Goal: Navigation & Orientation: Find specific page/section

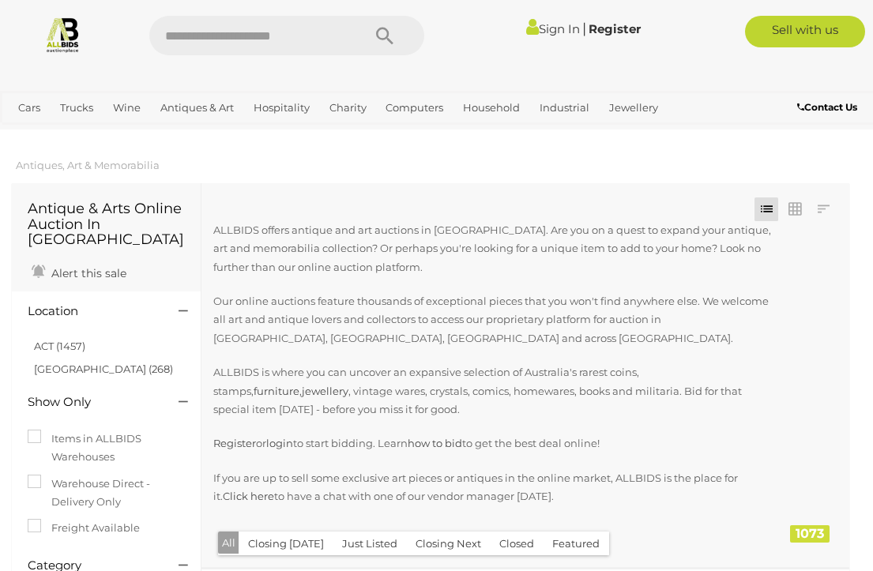
scroll to position [3268, 0]
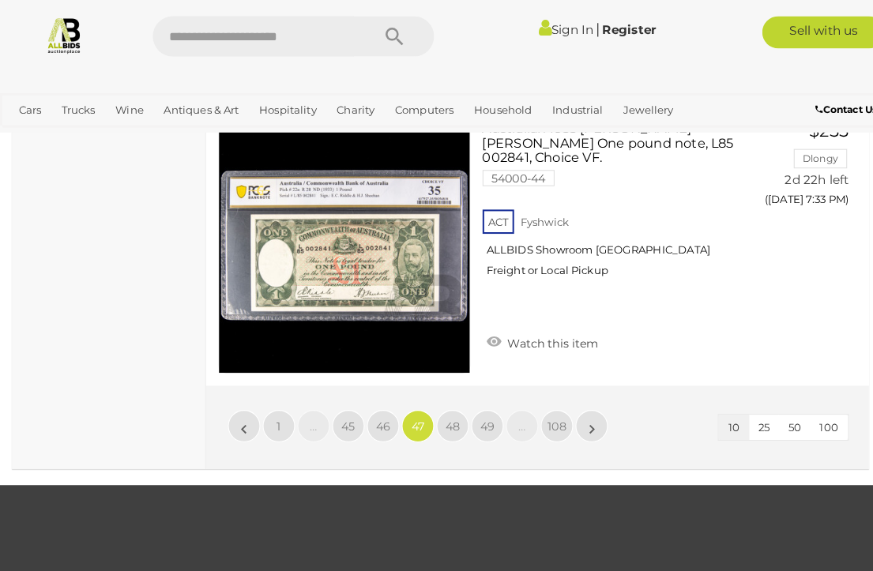
click at [370, 409] on span "46" at bounding box center [374, 416] width 14 height 14
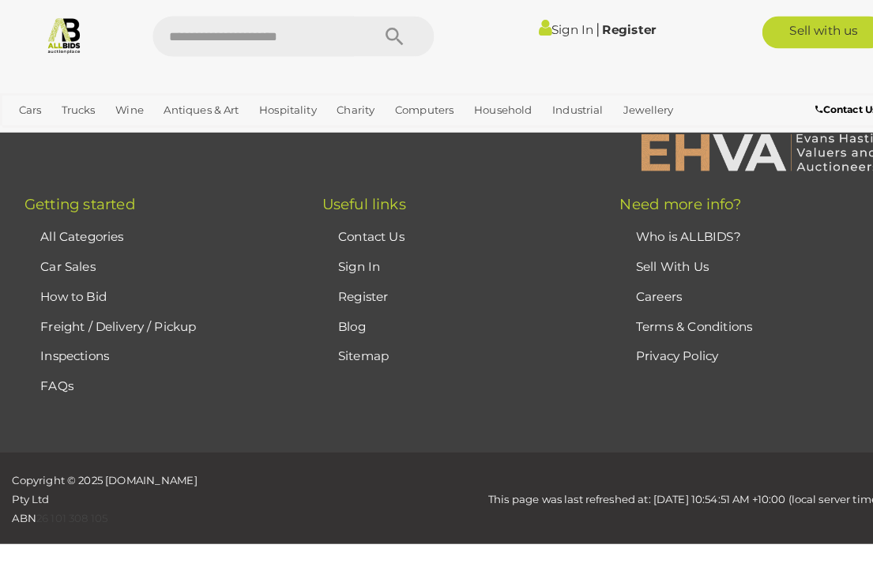
scroll to position [405, 0]
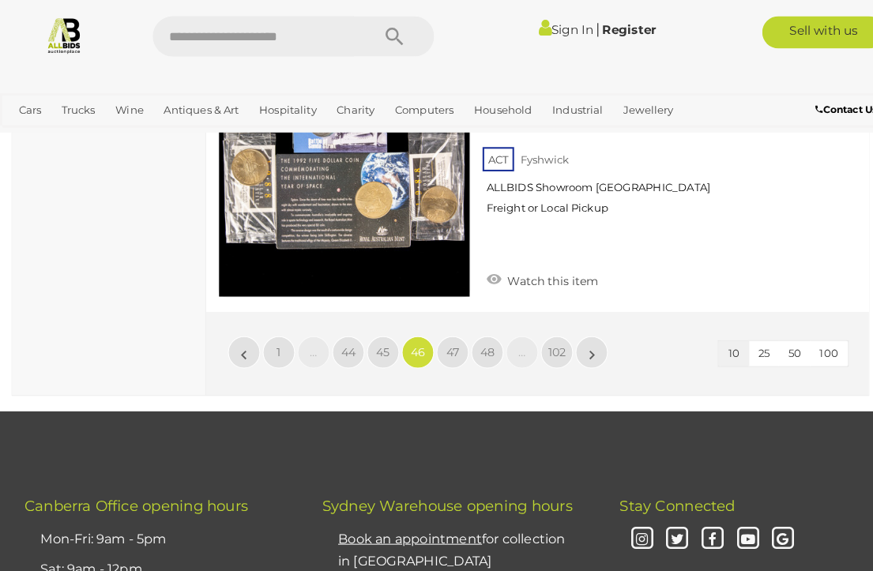
click at [365, 329] on link "45" at bounding box center [375, 345] width 32 height 32
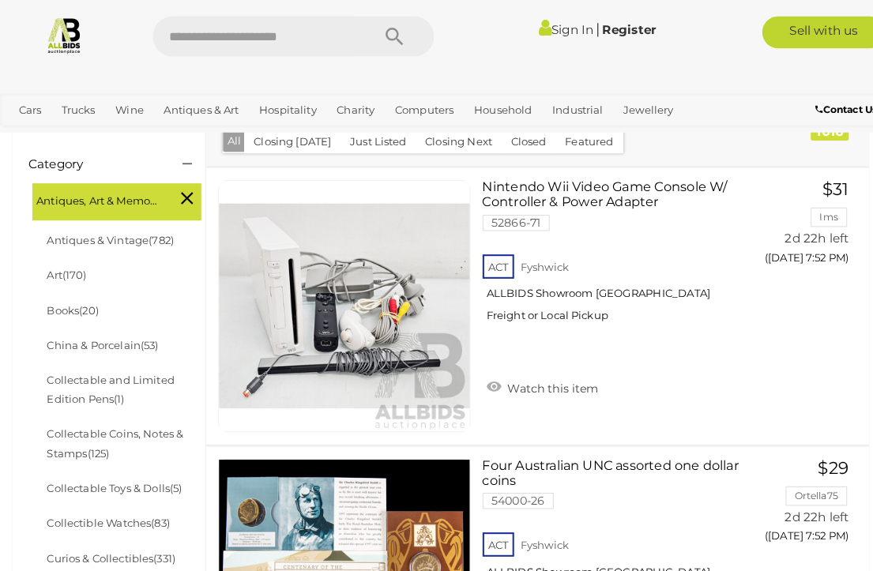
click at [146, 505] on link "Collectible Watches (83)" at bounding box center [106, 511] width 120 height 13
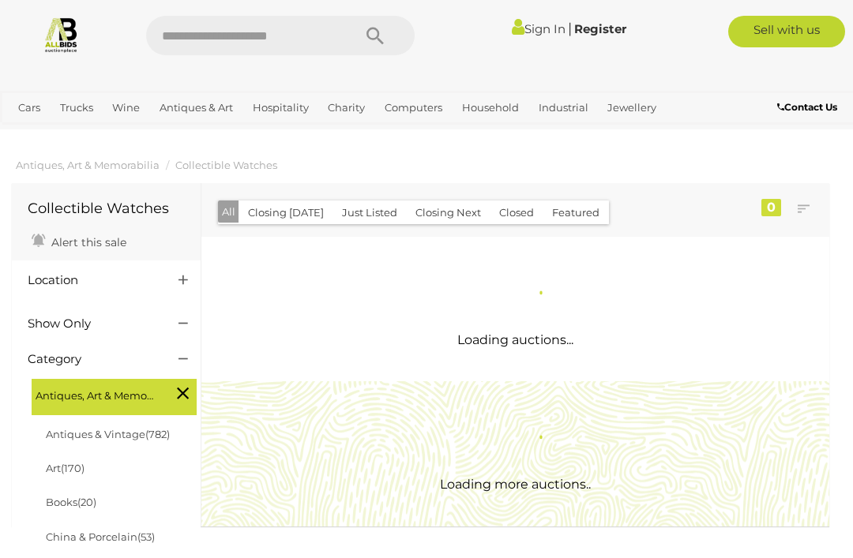
scroll to position [250, 1]
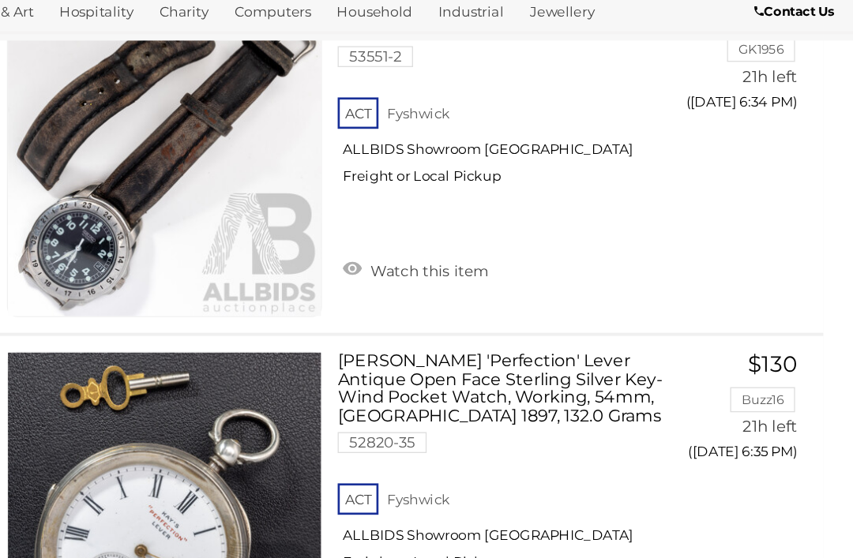
scroll to position [1234, 0]
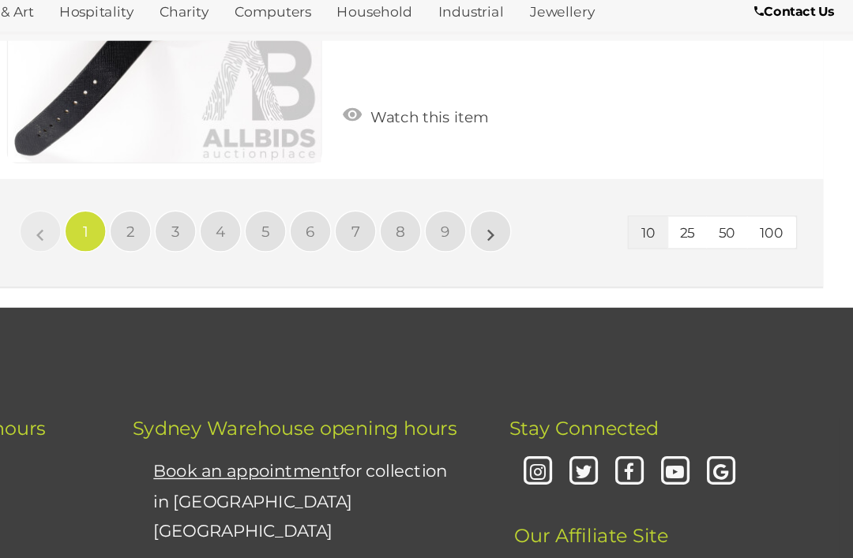
click at [303, 266] on span "2" at bounding box center [306, 273] width 6 height 14
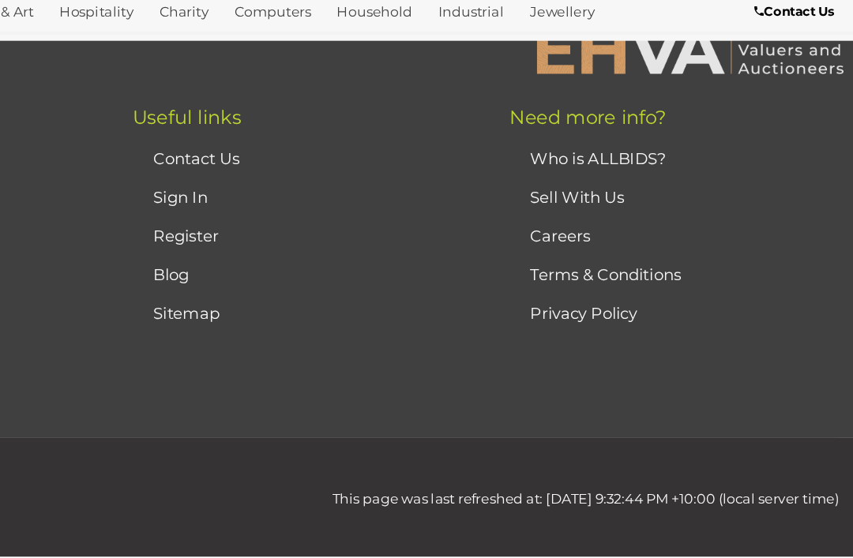
scroll to position [104, 0]
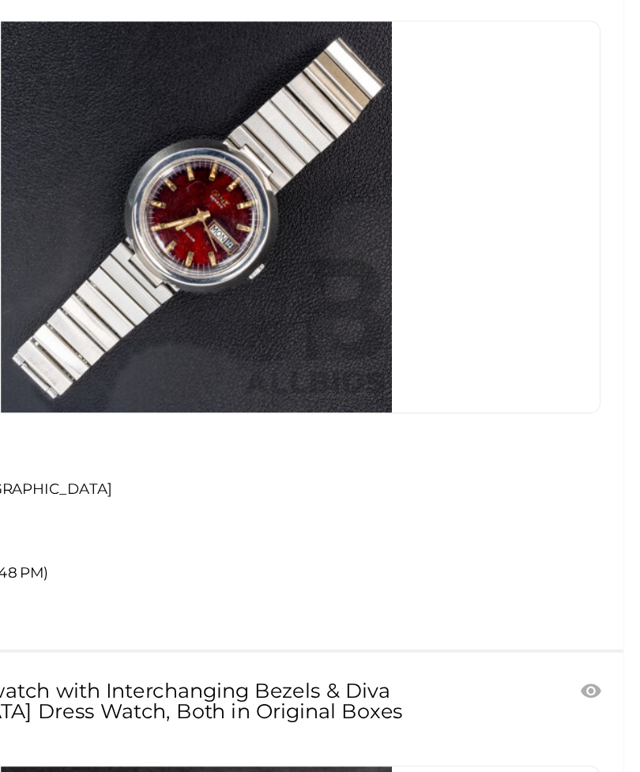
scroll to position [4294, 0]
click at [89, 205] on link at bounding box center [314, 344] width 573 height 278
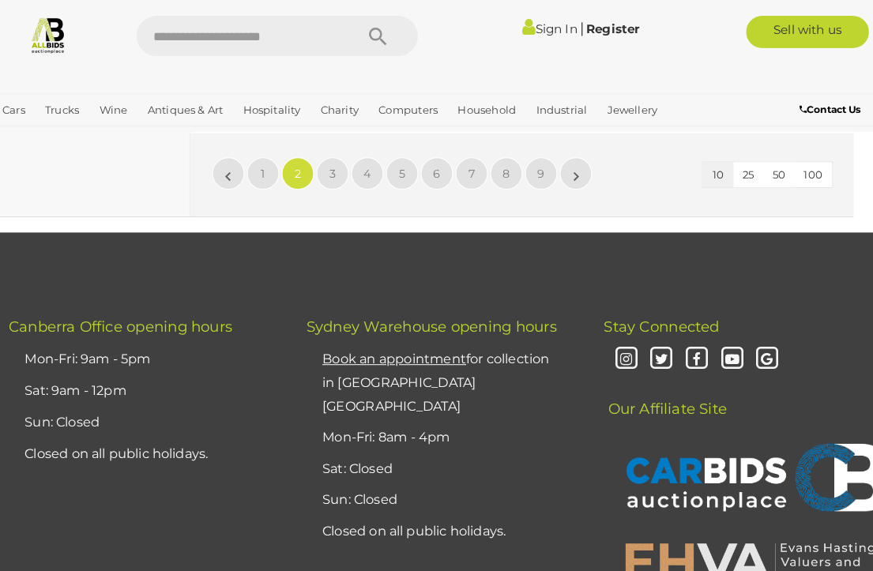
scroll to position [2859, 0]
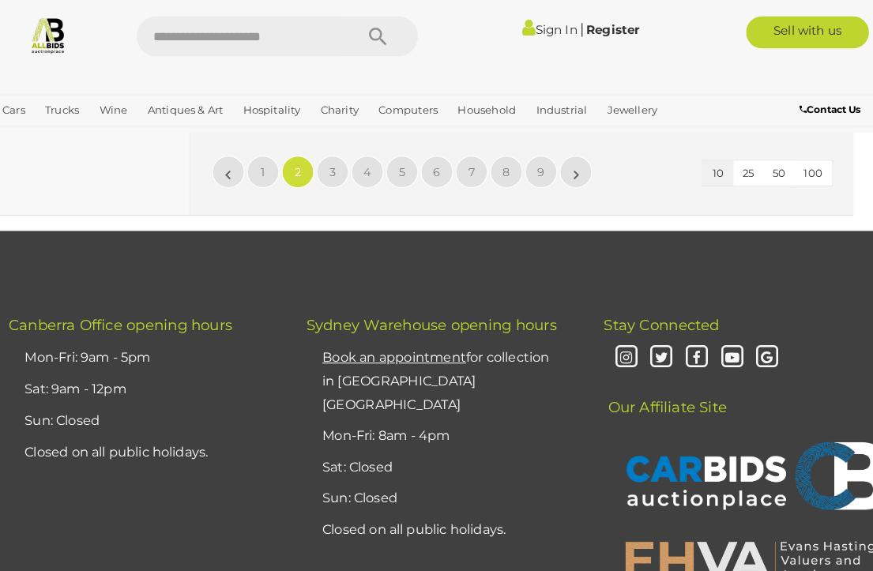
click at [325, 152] on link "3" at bounding box center [341, 168] width 32 height 32
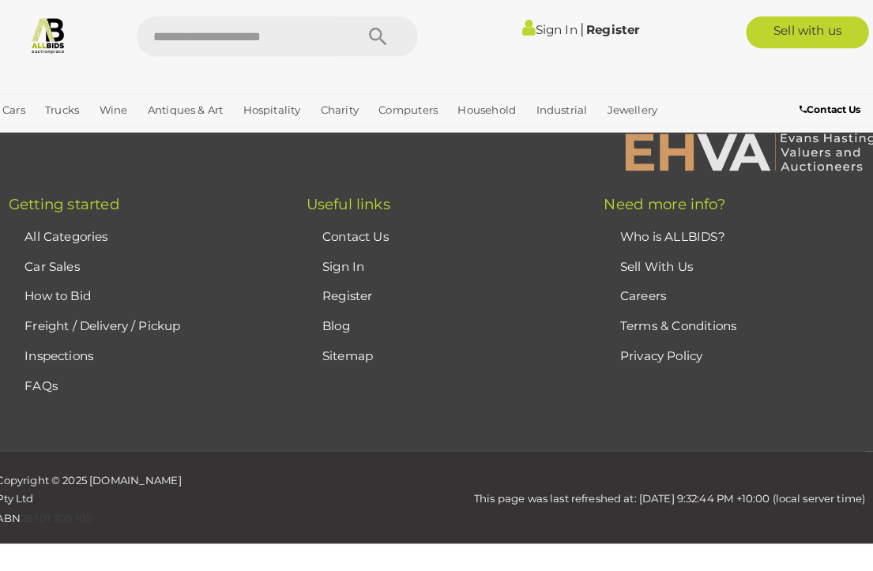
scroll to position [104, 0]
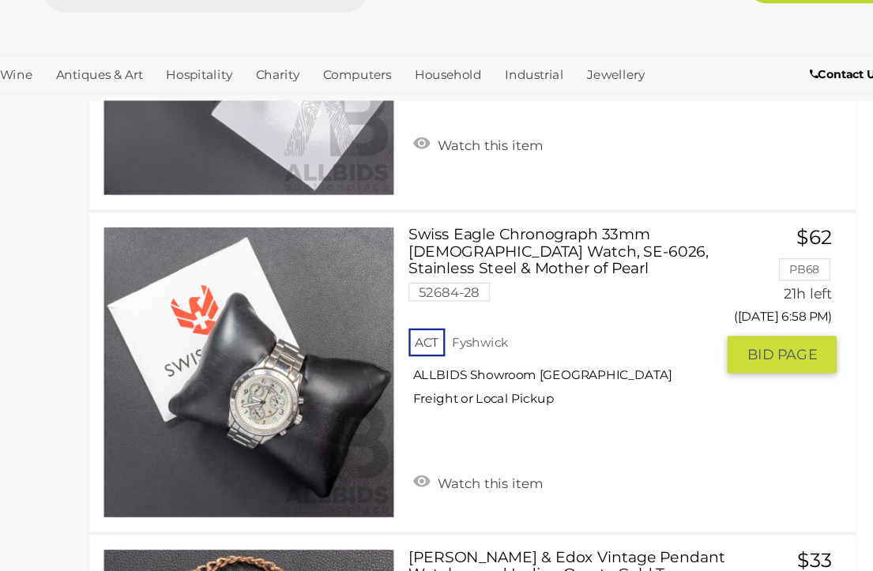
scroll to position [1947, 13]
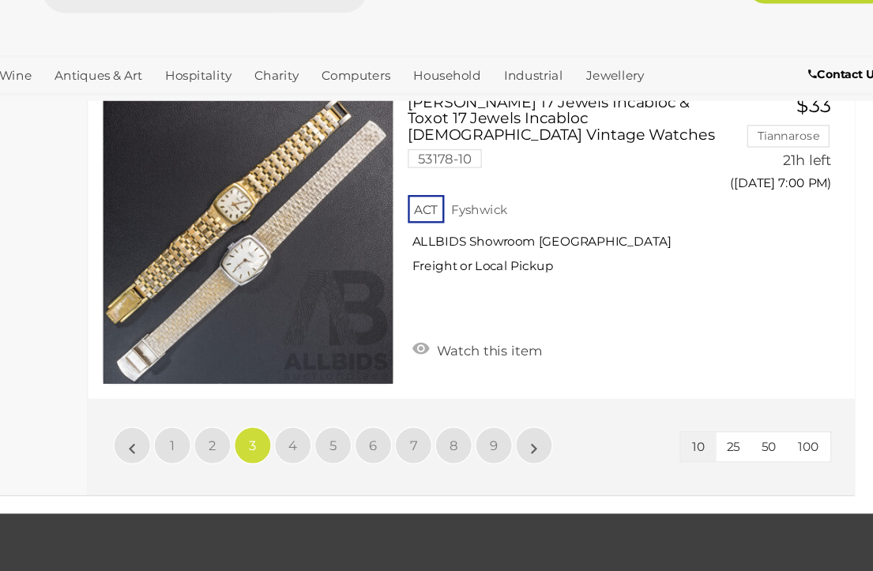
click at [358, 414] on span "4" at bounding box center [361, 421] width 7 height 14
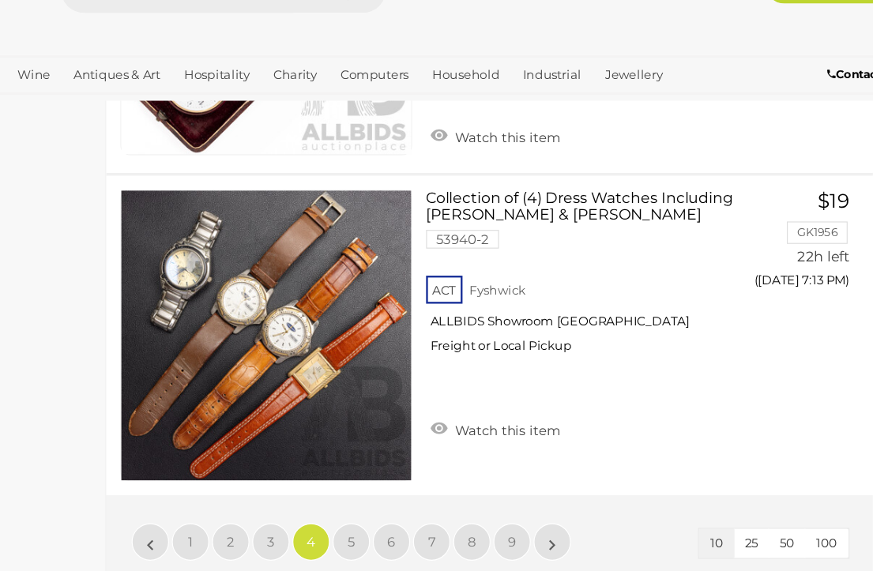
scroll to position [2539, 13]
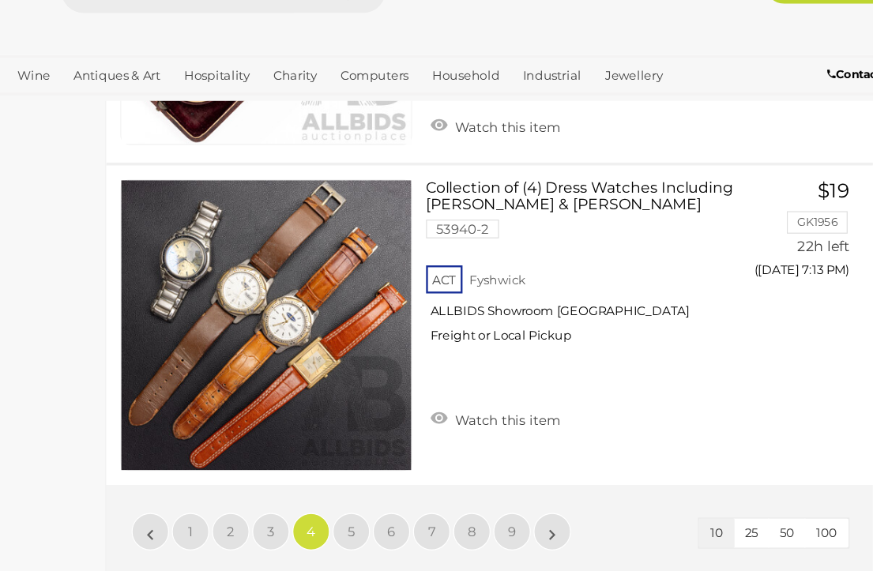
click at [379, 478] on link "5" at bounding box center [395, 494] width 32 height 32
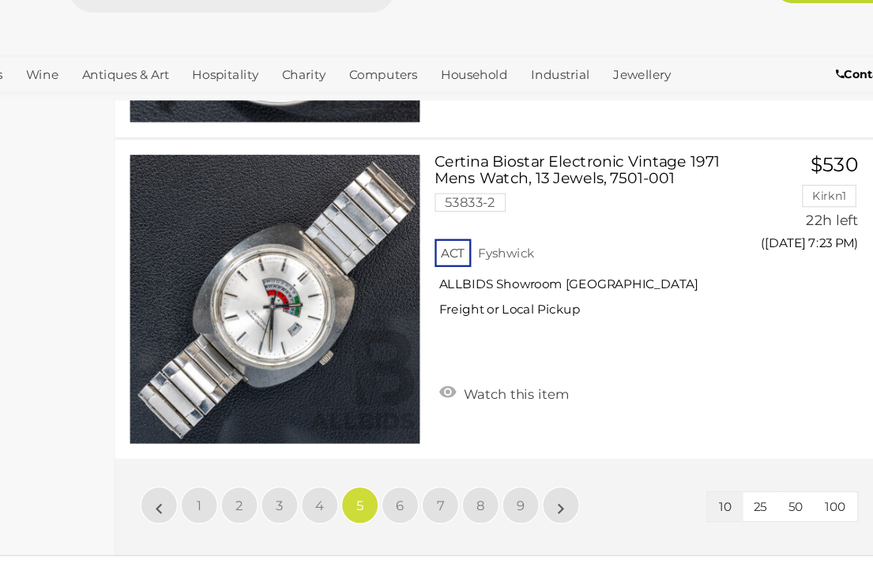
scroll to position [2557, 13]
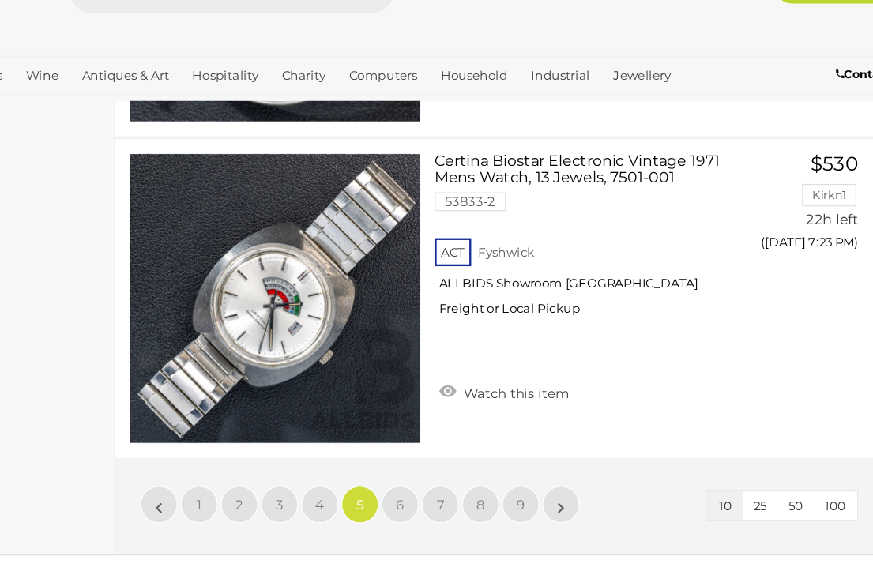
click at [426, 464] on span "6" at bounding box center [429, 471] width 7 height 14
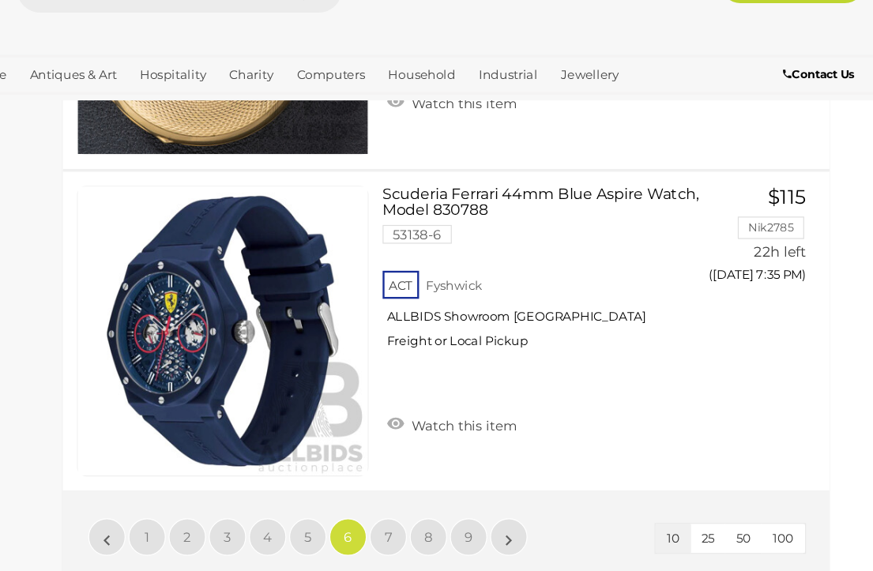
scroll to position [2528, 13]
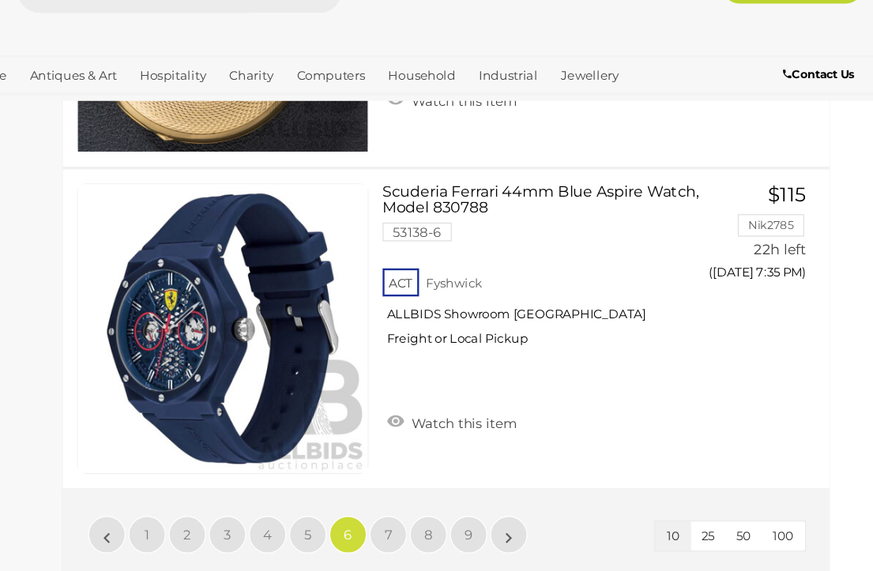
click at [447, 480] on link "7" at bounding box center [463, 496] width 32 height 32
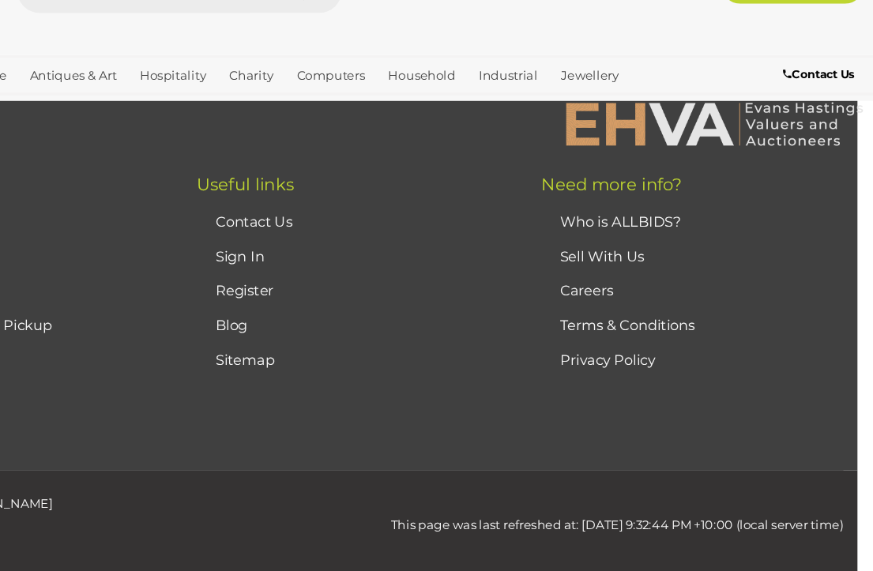
scroll to position [103, 13]
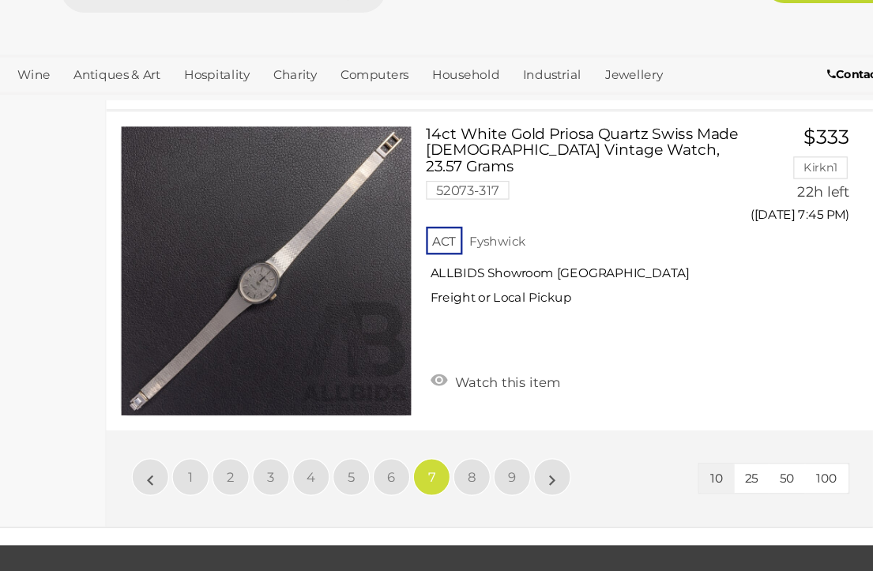
scroll to position [2577, 13]
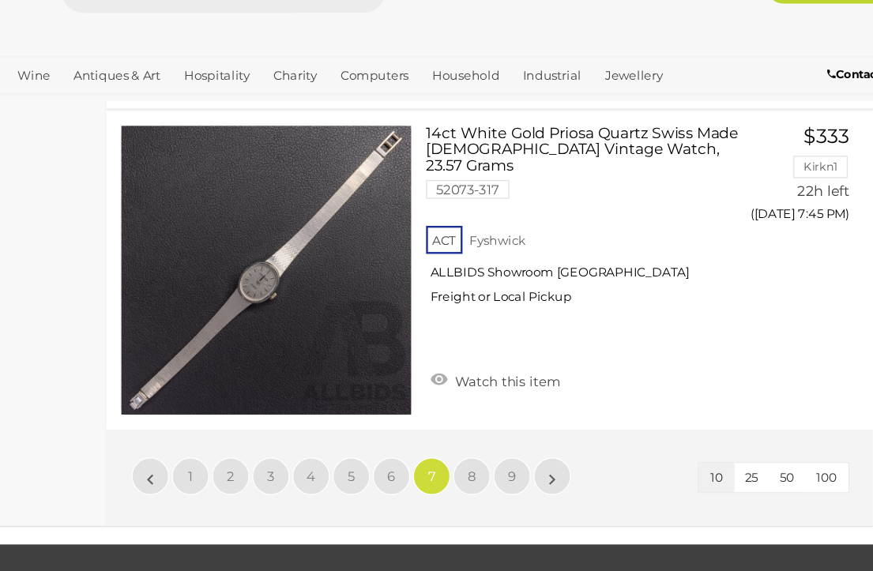
click at [481, 431] on link "8" at bounding box center [497, 447] width 32 height 32
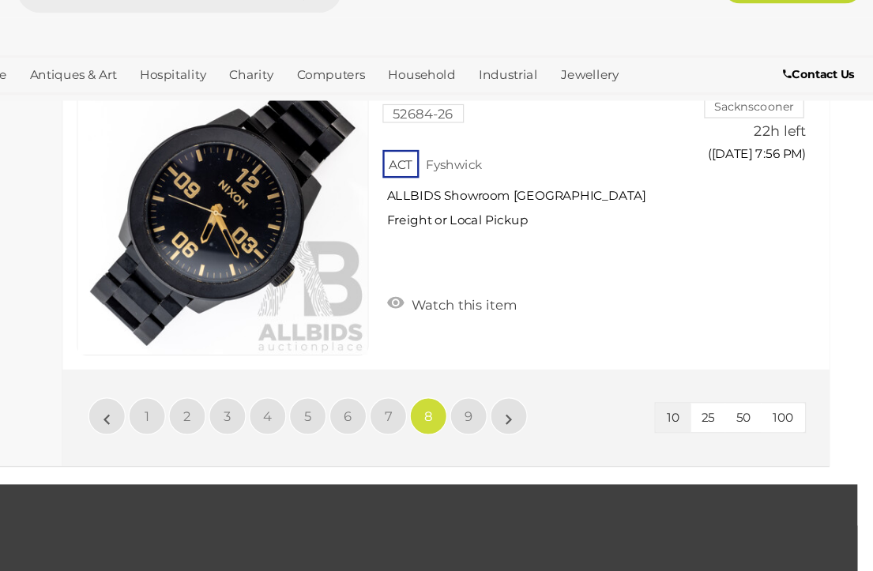
scroll to position [2629, 13]
click at [515, 380] on link "9" at bounding box center [531, 396] width 32 height 32
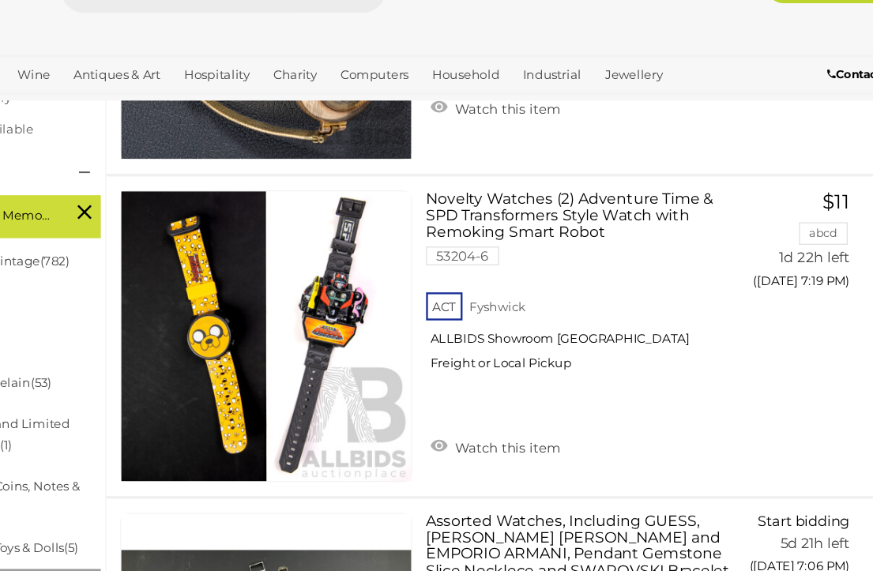
scroll to position [345, 13]
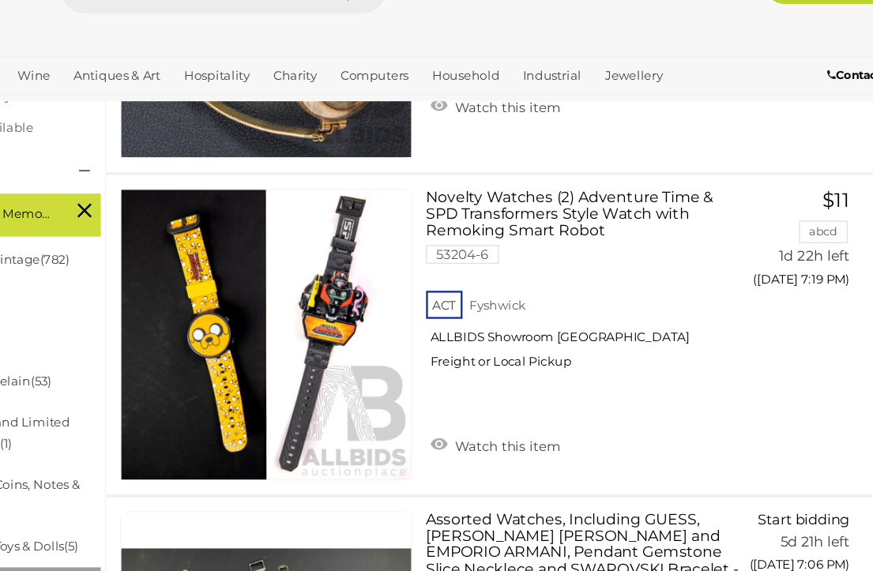
click at [76, 349] on li "China & Porcelain (53)" at bounding box center [106, 366] width 153 height 34
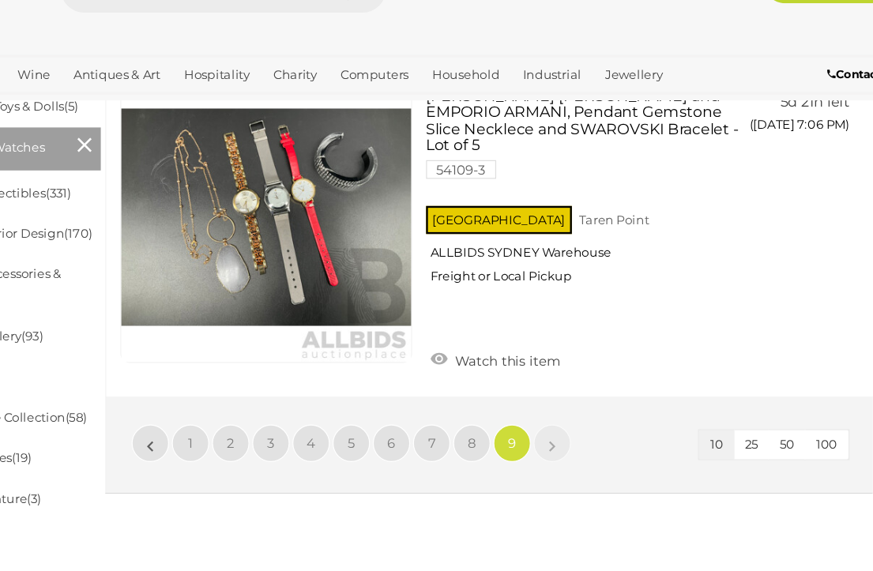
scroll to position [717, 13]
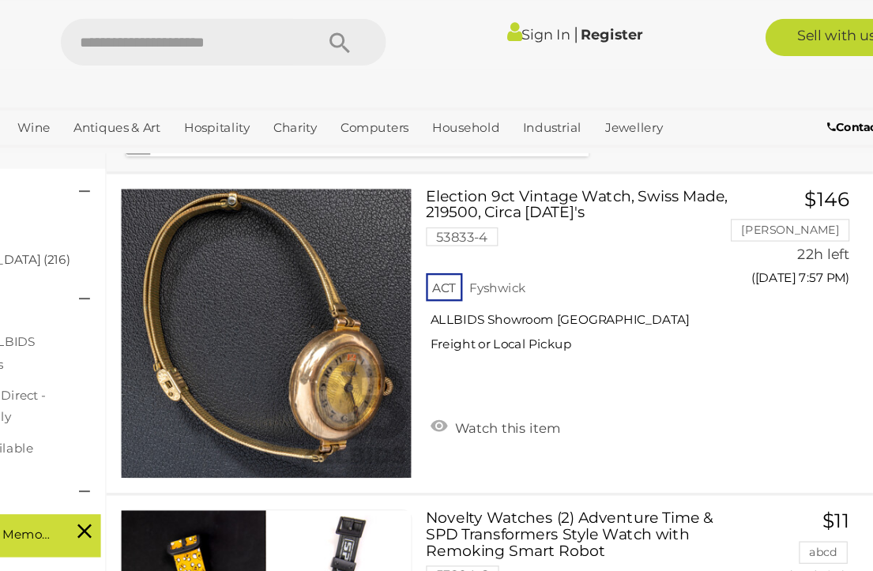
scroll to position [115, 13]
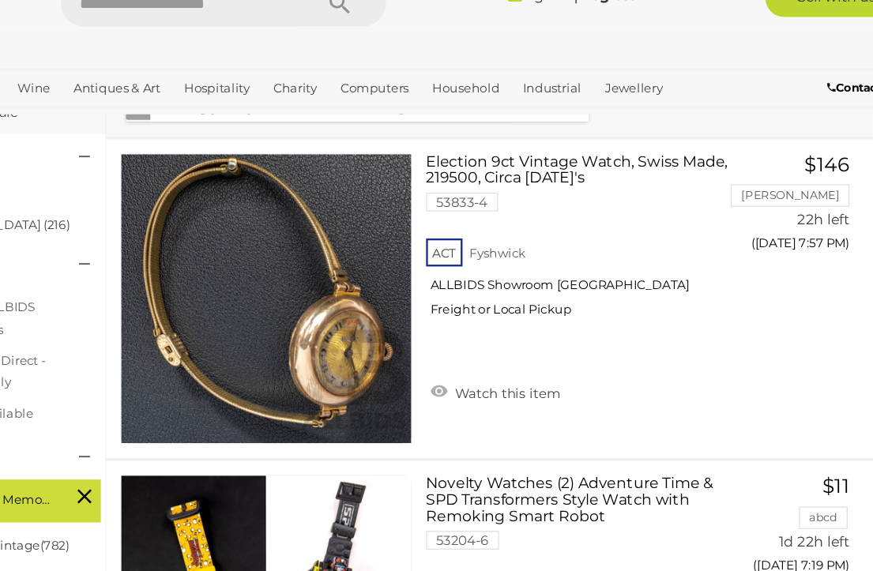
scroll to position [142, 0]
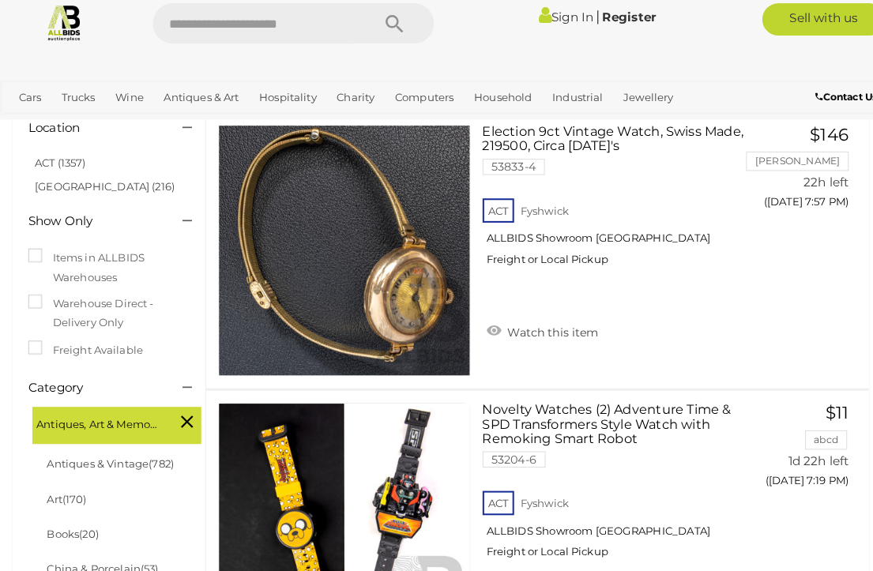
click at [47, 166] on link "ACT (1357)" at bounding box center [59, 172] width 50 height 13
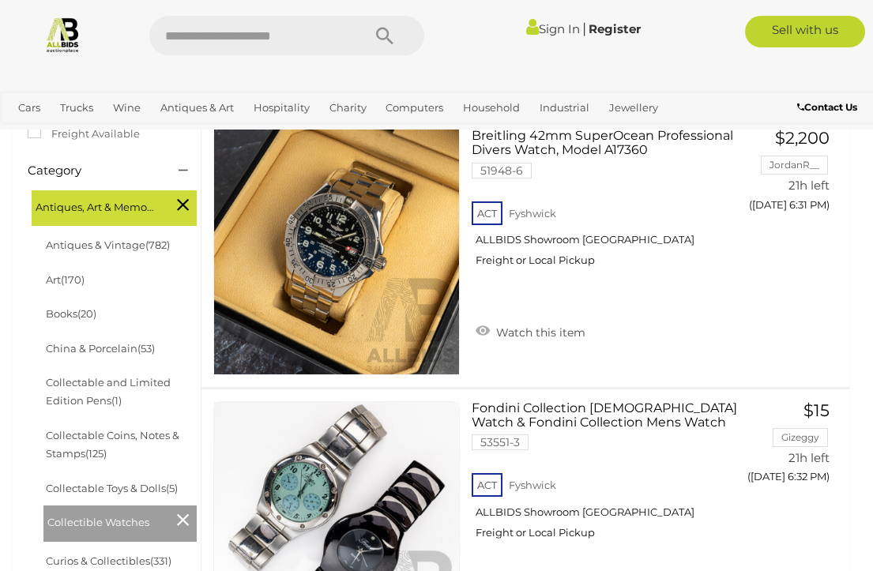
scroll to position [415, 0]
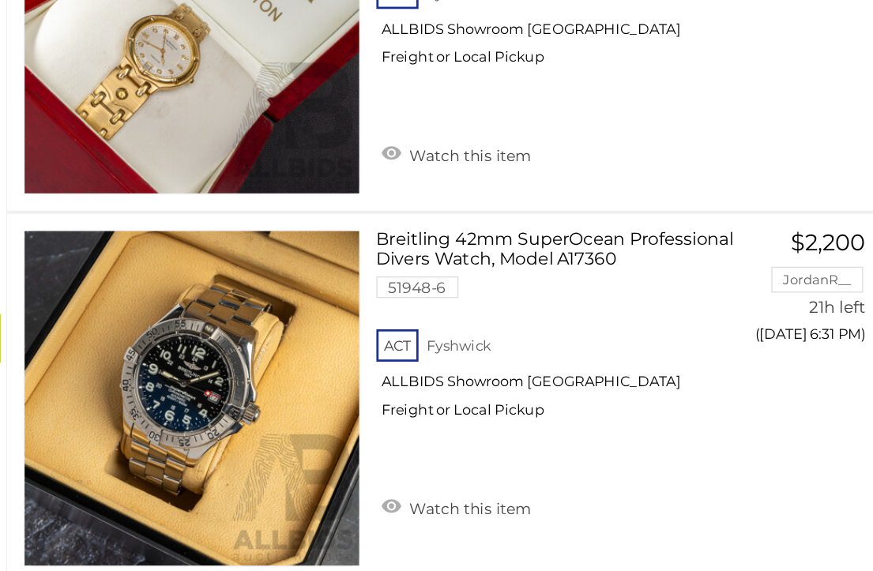
scroll to position [227, 0]
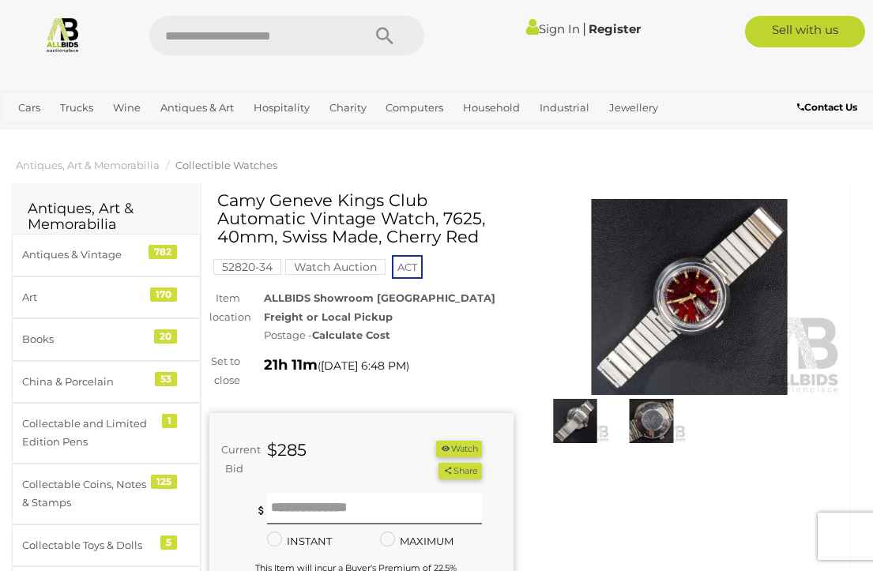
scroll to position [2, 0]
